Goal: Navigation & Orientation: Find specific page/section

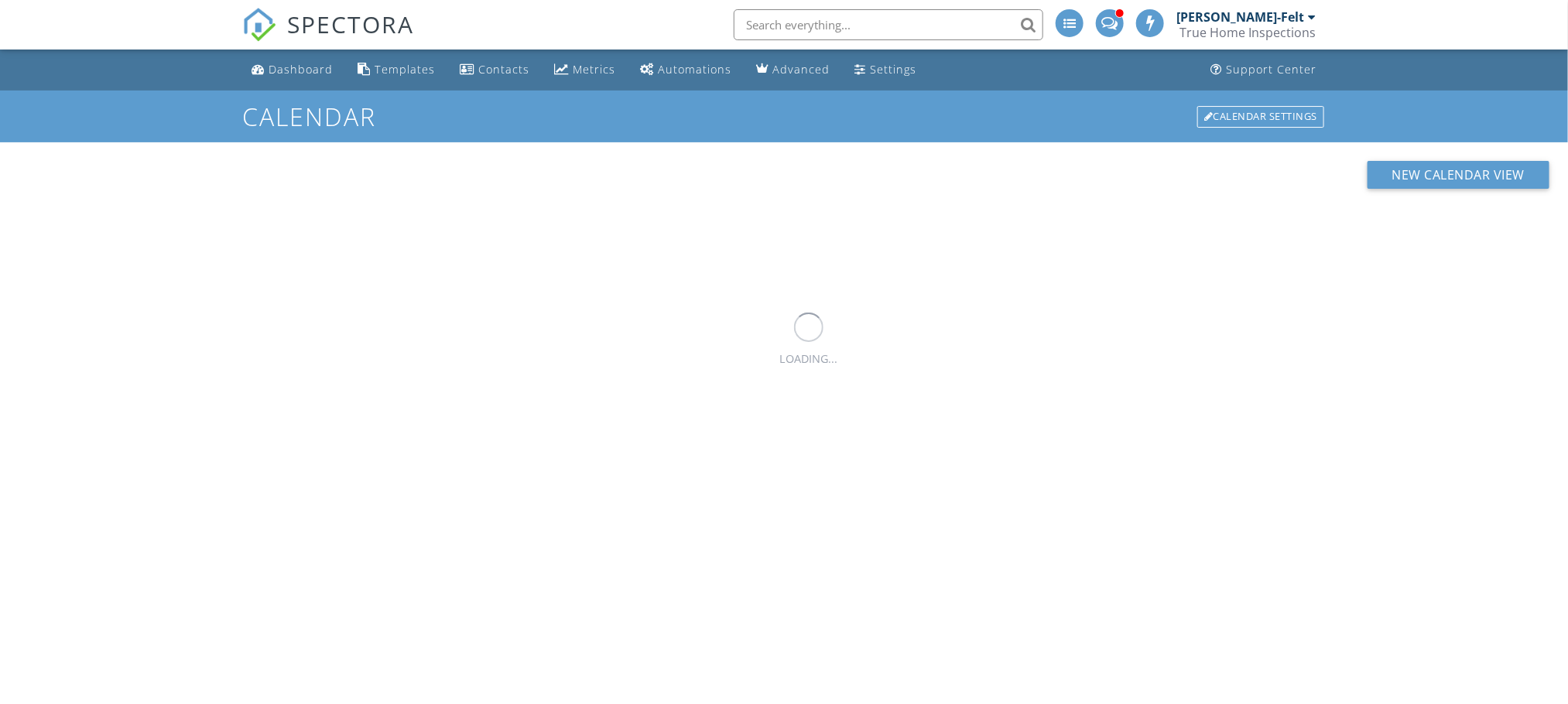
click at [1259, 22] on div "[PERSON_NAME]-Felt" at bounding box center [1240, 17] width 128 height 15
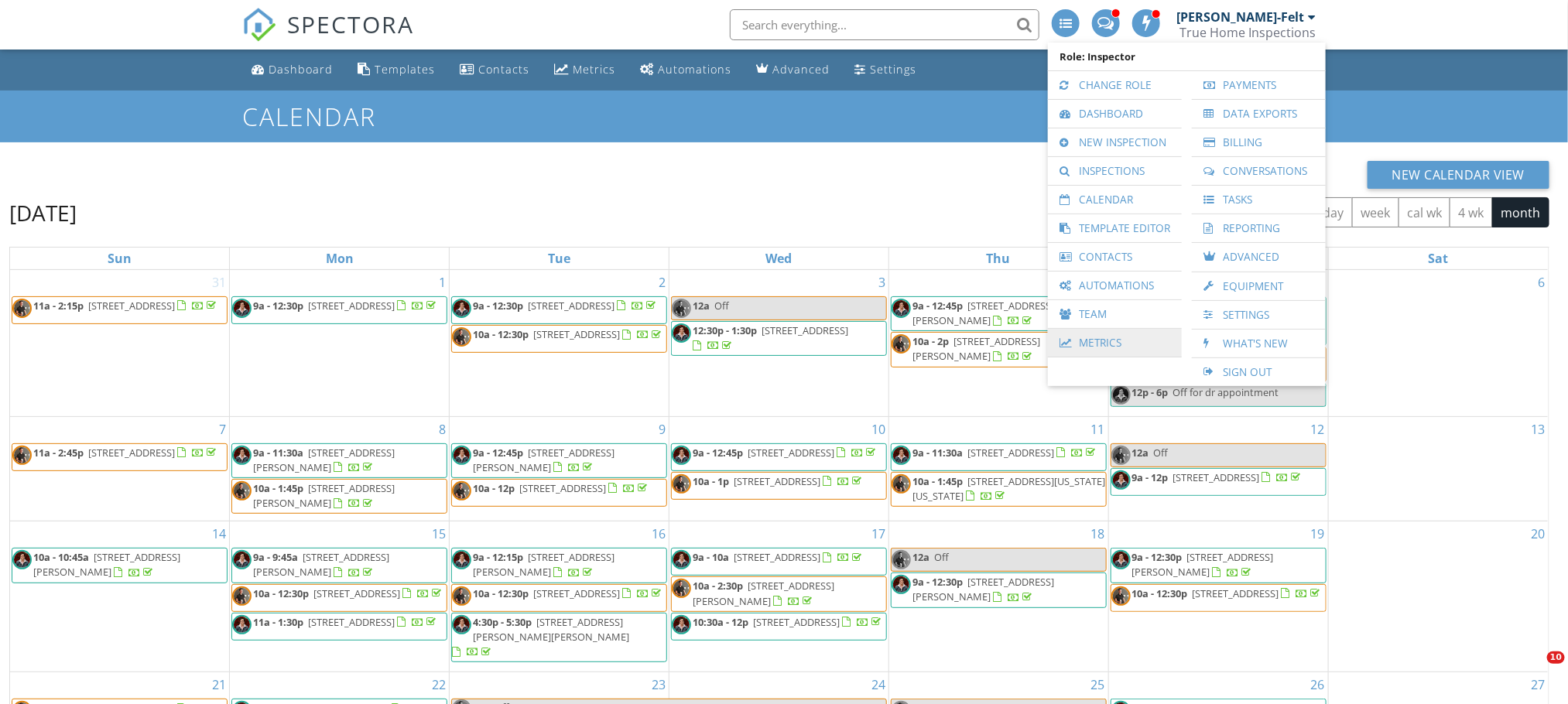
click at [1110, 348] on link "Metrics" at bounding box center [1115, 343] width 118 height 28
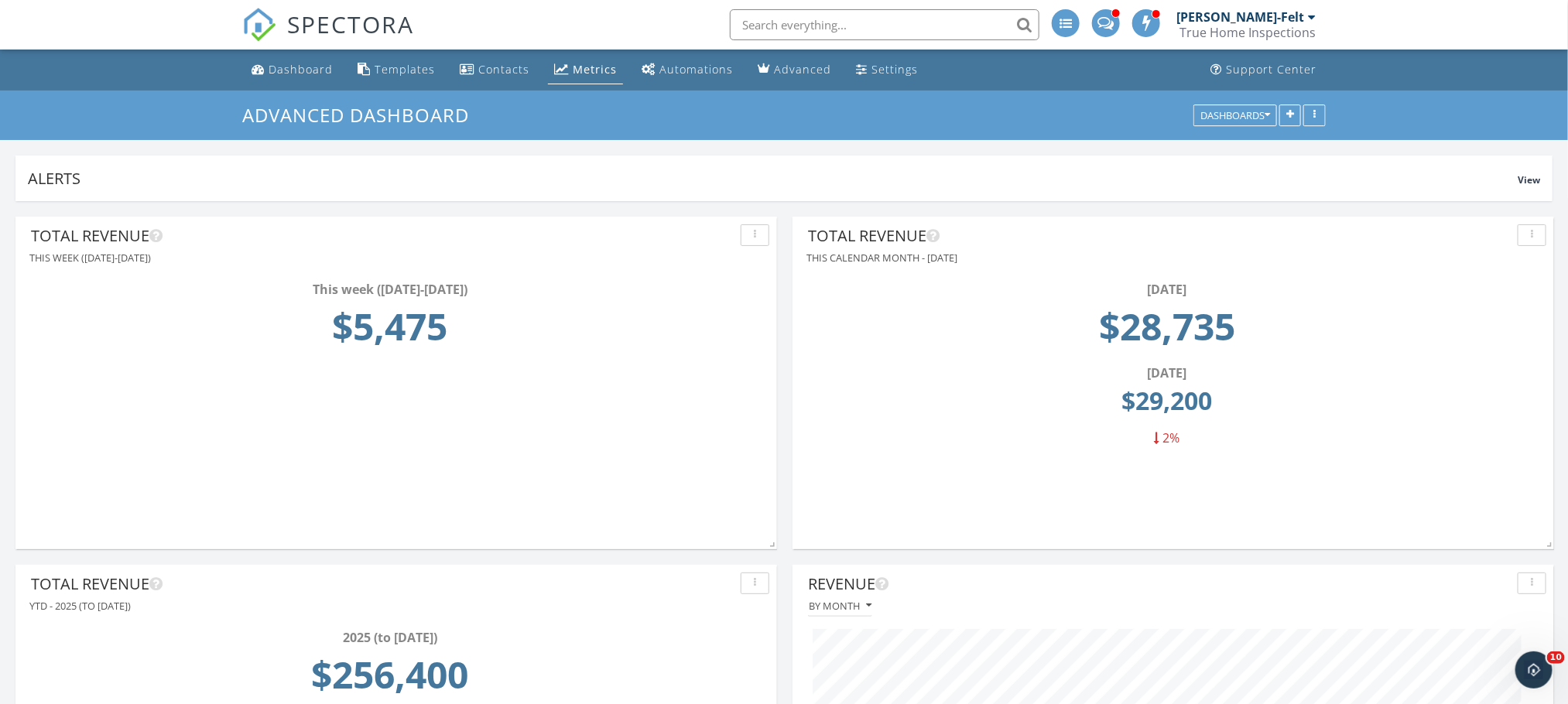
scroll to position [332, 762]
click at [1244, 26] on div "True Home Inspections" at bounding box center [1248, 32] width 136 height 15
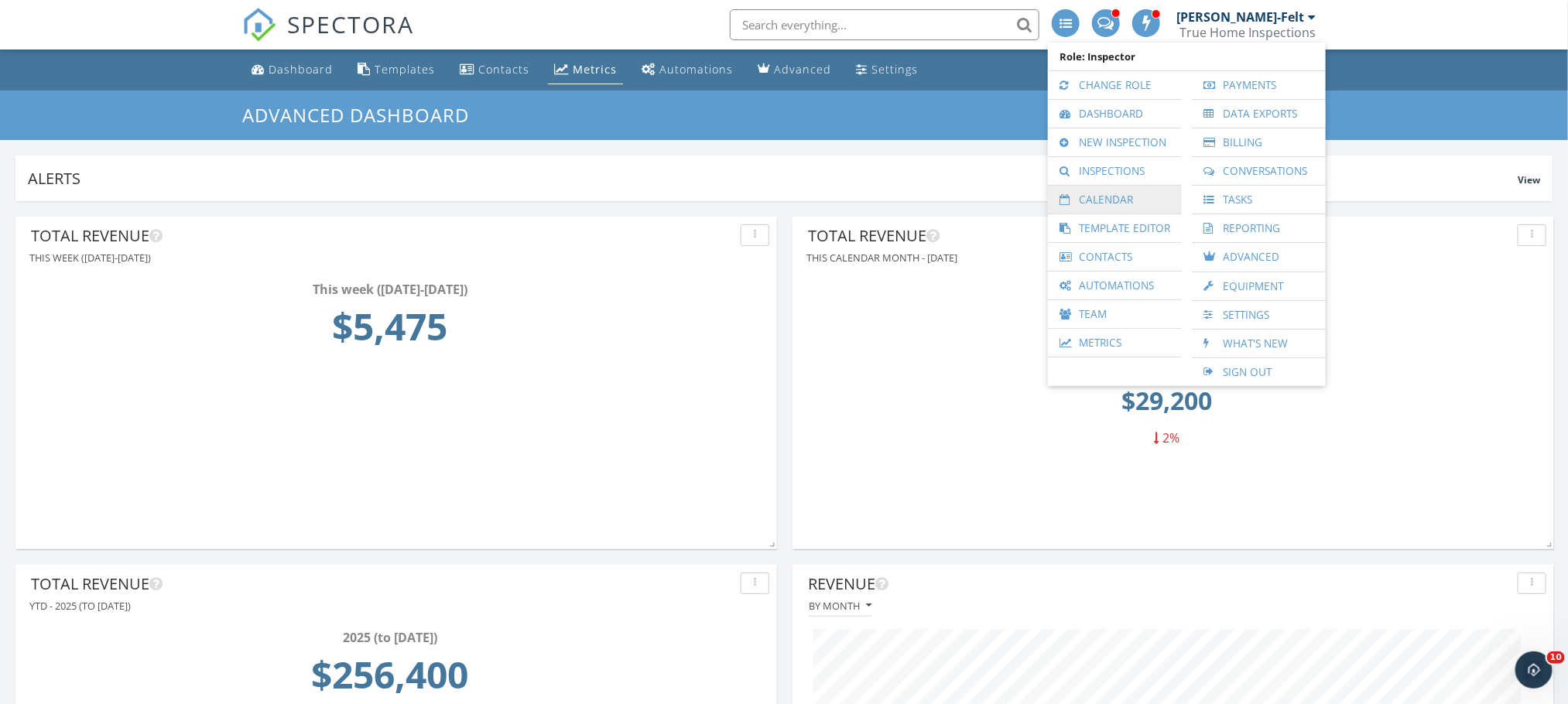
click at [1108, 209] on link "Calendar" at bounding box center [1115, 199] width 118 height 28
